Goal: Obtain resource: Obtain resource

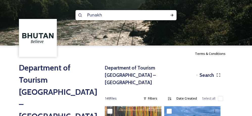
type input "Punakha"
click at [173, 16] on icon at bounding box center [172, 15] width 4 height 4
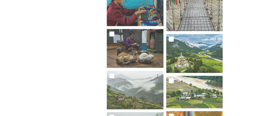
scroll to position [1805, 0]
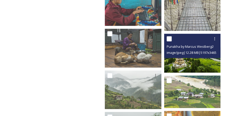
click at [202, 54] on img at bounding box center [193, 53] width 58 height 39
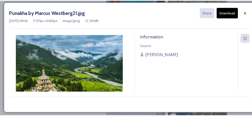
scroll to position [1805, 0]
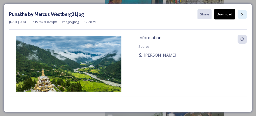
click at [242, 18] on div at bounding box center [242, 14] width 9 height 9
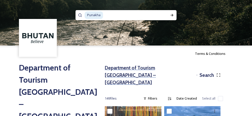
click at [125, 67] on h3 "Department of Tourism [GEOGRAPHIC_DATA] – [GEOGRAPHIC_DATA]" at bounding box center [150, 75] width 90 height 22
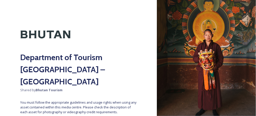
click at [110, 105] on div "Department of Tourism [GEOGRAPHIC_DATA] – Brand Centre Shared by Bhutan Tourism…" at bounding box center [78, 58] width 157 height 116
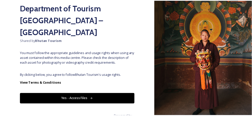
scroll to position [49, 0]
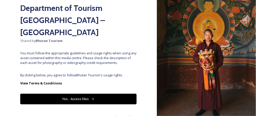
click at [104, 94] on button "Yes - Access Files" at bounding box center [78, 99] width 116 height 10
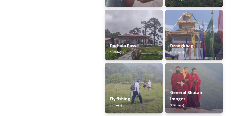
scroll to position [284, 0]
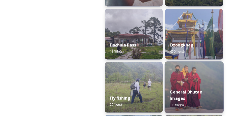
click at [184, 78] on img at bounding box center [194, 87] width 59 height 52
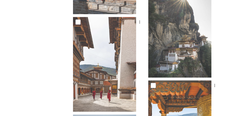
scroll to position [2402, 0]
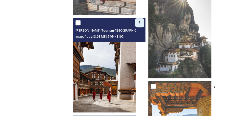
click at [142, 22] on icon at bounding box center [140, 23] width 4 height 4
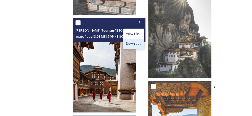
click at [142, 44] on span "Download" at bounding box center [133, 43] width 15 height 5
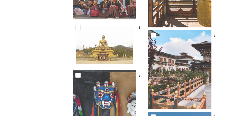
scroll to position [2540, 0]
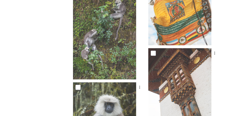
scroll to position [0, 0]
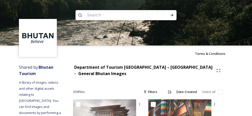
click at [134, 17] on input at bounding box center [119, 15] width 69 height 11
drag, startPoint x: 134, startPoint y: 17, endPoint x: 172, endPoint y: 16, distance: 37.7
click at [172, 16] on div "festival" at bounding box center [126, 15] width 101 height 10
type input "festival"
click at [172, 16] on icon at bounding box center [172, 15] width 3 height 3
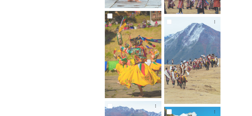
scroll to position [310, 0]
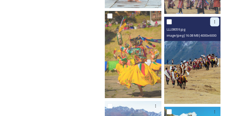
click at [215, 20] on icon at bounding box center [215, 22] width 4 height 4
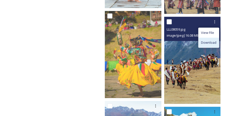
click at [212, 40] on span "Download" at bounding box center [208, 42] width 15 height 5
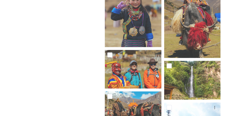
scroll to position [586, 0]
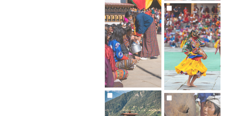
scroll to position [5113, 0]
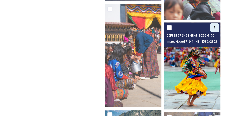
click at [215, 26] on icon at bounding box center [215, 28] width 4 height 4
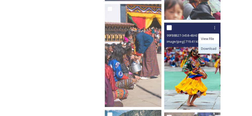
click at [210, 46] on span "Download" at bounding box center [208, 48] width 15 height 5
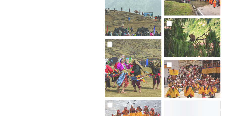
scroll to position [5240, 0]
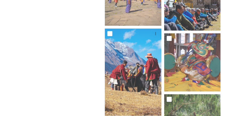
scroll to position [7830, 0]
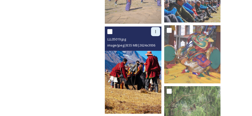
click at [155, 27] on div at bounding box center [155, 31] width 9 height 9
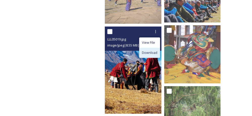
click at [152, 50] on span "Download" at bounding box center [149, 52] width 15 height 5
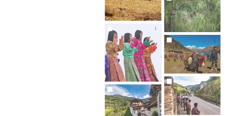
scroll to position [0, 0]
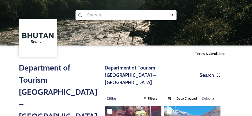
click at [119, 10] on input at bounding box center [119, 15] width 69 height 11
click at [98, 14] on input at bounding box center [119, 15] width 69 height 11
type input "Festivals"
click at [172, 14] on icon at bounding box center [172, 15] width 4 height 4
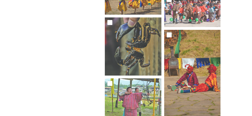
scroll to position [1064, 0]
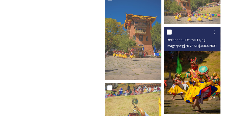
scroll to position [1995, 0]
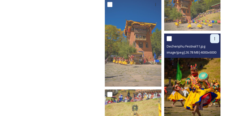
click at [216, 37] on icon at bounding box center [215, 39] width 4 height 4
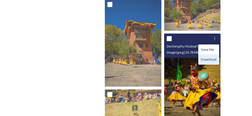
click at [211, 57] on span "Download" at bounding box center [208, 59] width 15 height 5
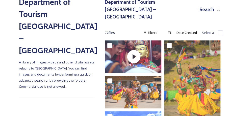
scroll to position [0, 0]
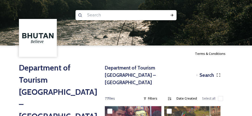
click at [109, 18] on input at bounding box center [119, 15] width 69 height 11
click at [172, 15] on icon at bounding box center [172, 15] width 4 height 4
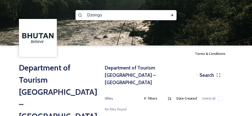
click at [102, 16] on input "Dzongs" at bounding box center [119, 15] width 69 height 11
click at [100, 16] on input "Dzongs" at bounding box center [119, 15] width 69 height 11
type input "D"
click at [92, 15] on input at bounding box center [119, 15] width 69 height 11
type input "royal family"
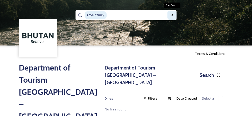
click at [174, 15] on icon at bounding box center [172, 15] width 4 height 4
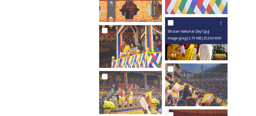
scroll to position [526, 0]
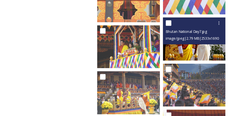
click at [196, 39] on img at bounding box center [193, 35] width 58 height 39
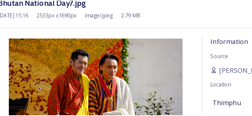
scroll to position [526, 0]
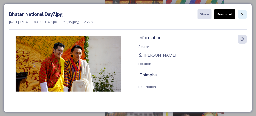
click at [240, 12] on icon at bounding box center [242, 14] width 4 height 4
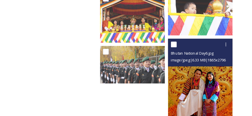
scroll to position [672, 0]
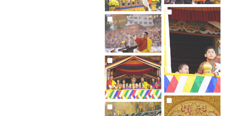
scroll to position [603, 0]
